Goal: Task Accomplishment & Management: Use online tool/utility

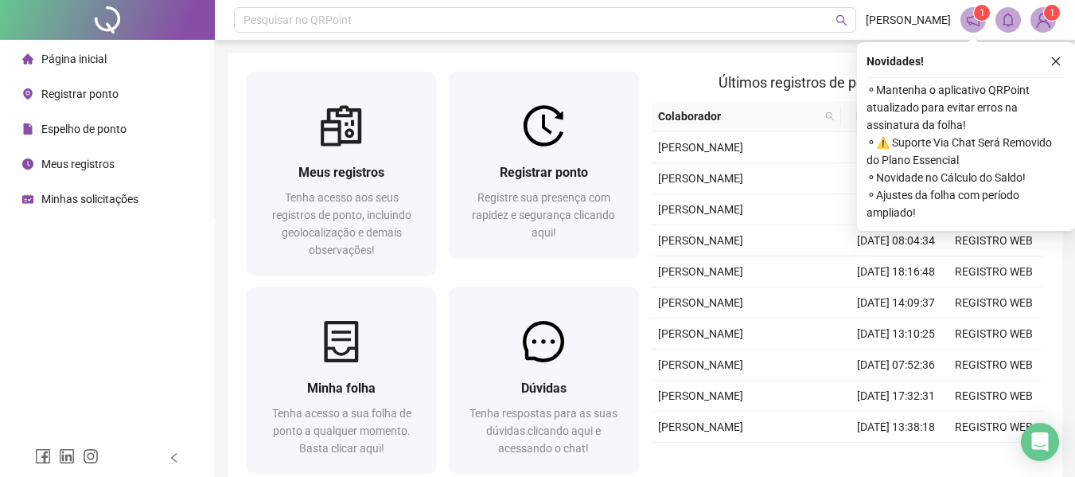
click at [60, 95] on span "Registrar ponto" at bounding box center [79, 94] width 77 height 13
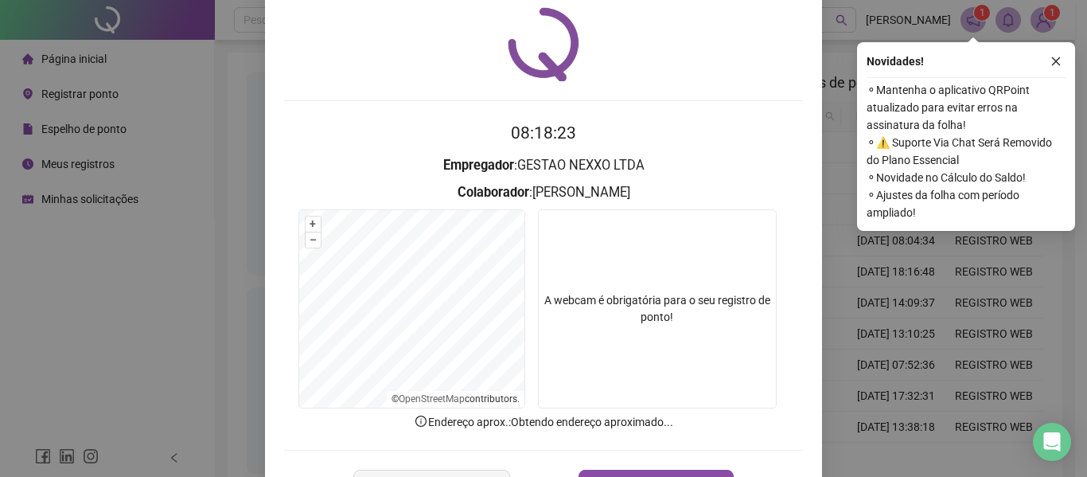
scroll to position [110, 0]
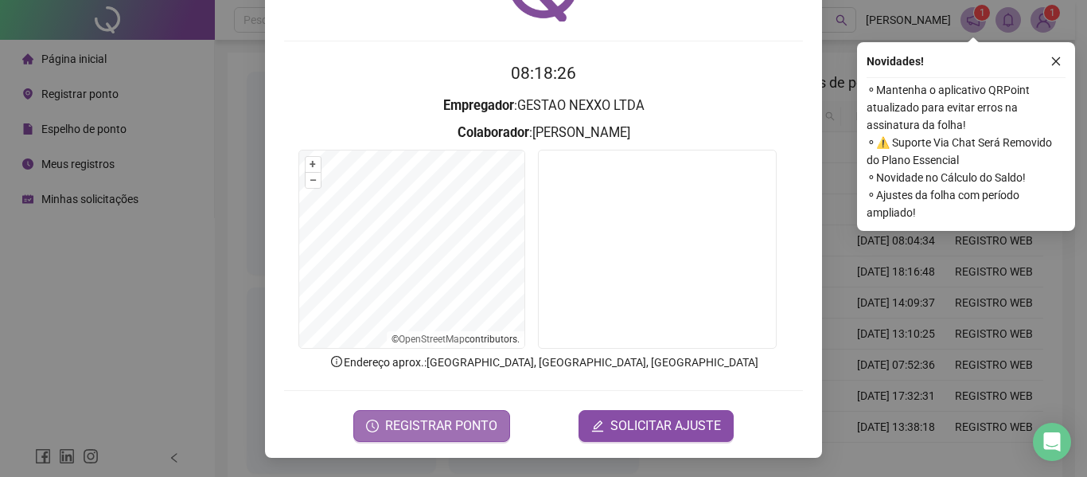
click at [442, 426] on span "REGISTRAR PONTO" at bounding box center [441, 425] width 112 height 19
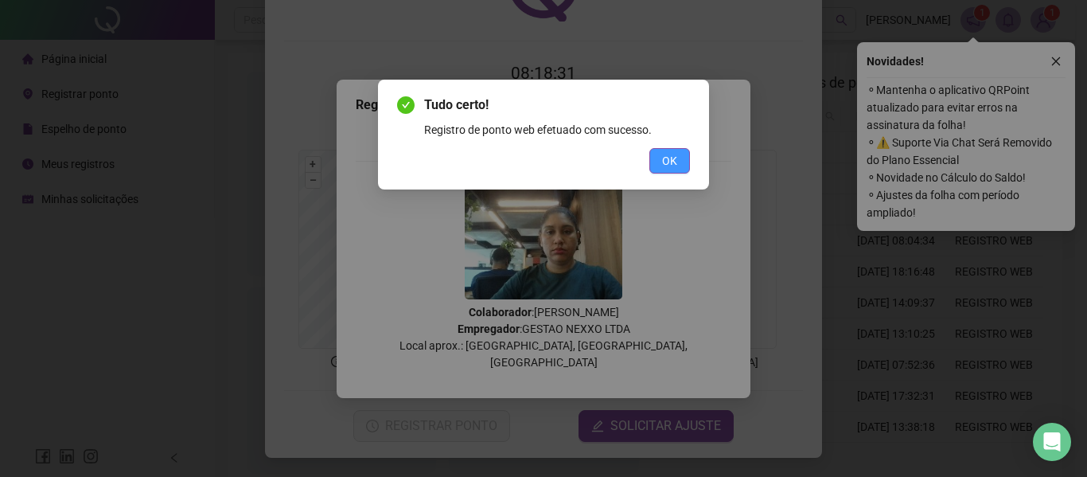
click at [665, 149] on button "OK" at bounding box center [669, 160] width 41 height 25
